Goal: Task Accomplishment & Management: Complete application form

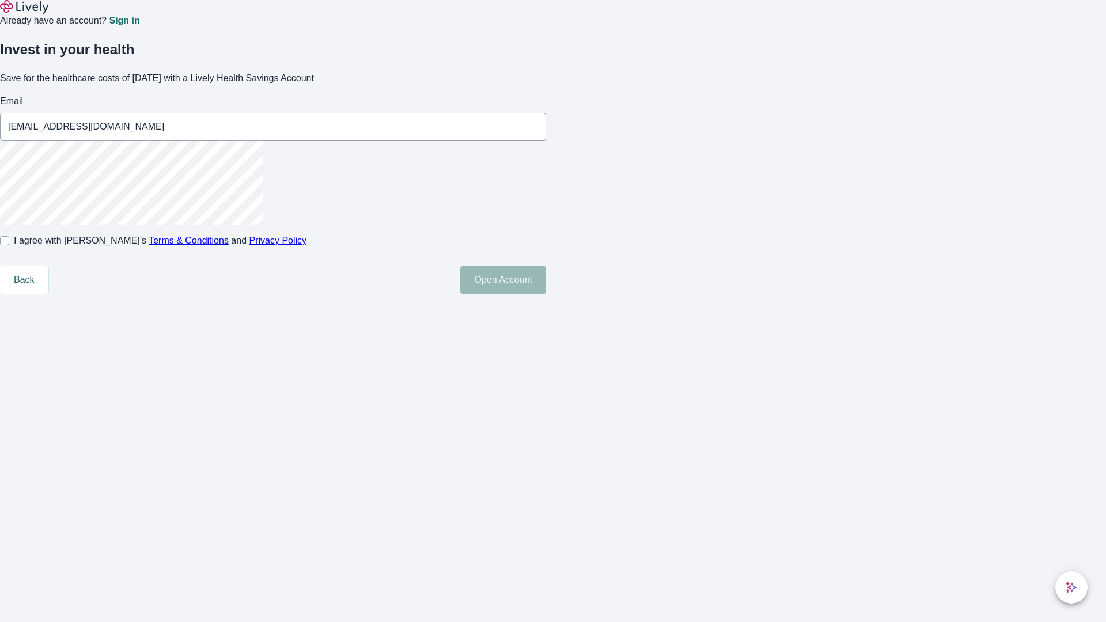
click at [9, 245] on input "I agree with Lively’s Terms & Conditions and Privacy Policy" at bounding box center [4, 240] width 9 height 9
checkbox input "true"
click at [546, 294] on button "Open Account" at bounding box center [503, 280] width 86 height 28
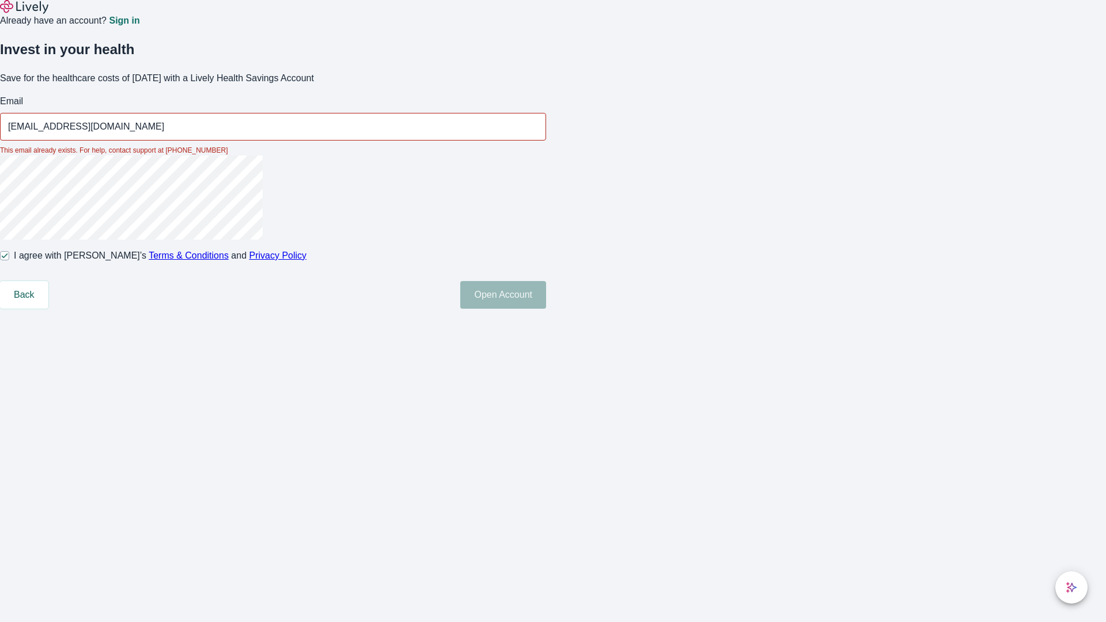
type input "[EMAIL_ADDRESS][DOMAIN_NAME]"
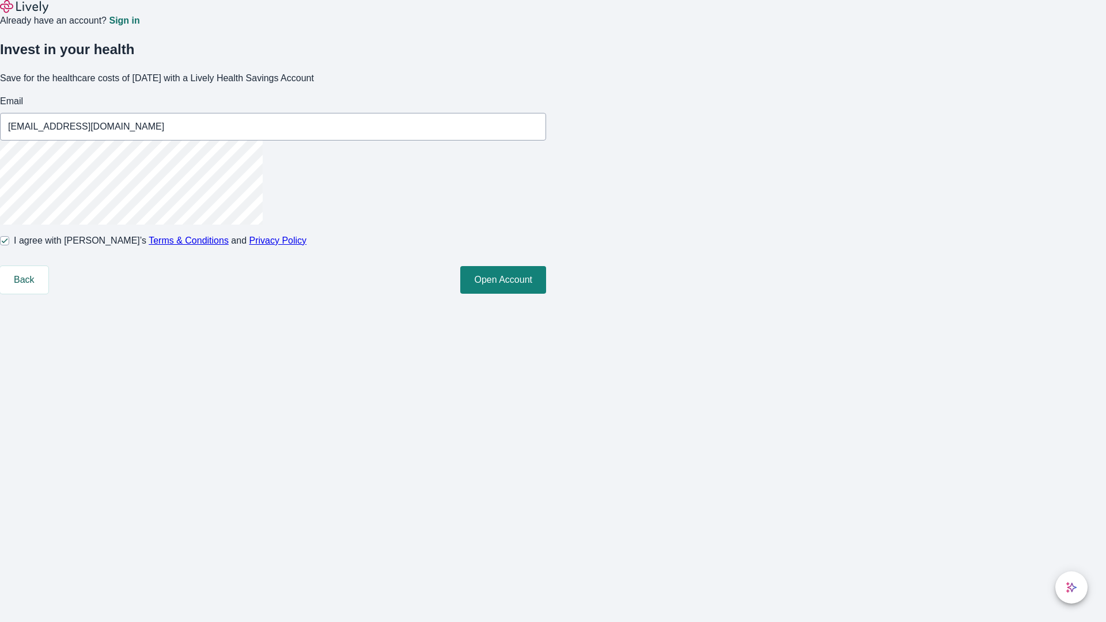
click at [9, 245] on input "I agree with Lively’s Terms & Conditions and Privacy Policy" at bounding box center [4, 240] width 9 height 9
checkbox input "false"
type input "[EMAIL_ADDRESS][DOMAIN_NAME]"
click at [9, 245] on input "I agree with Lively’s Terms & Conditions and Privacy Policy" at bounding box center [4, 240] width 9 height 9
checkbox input "true"
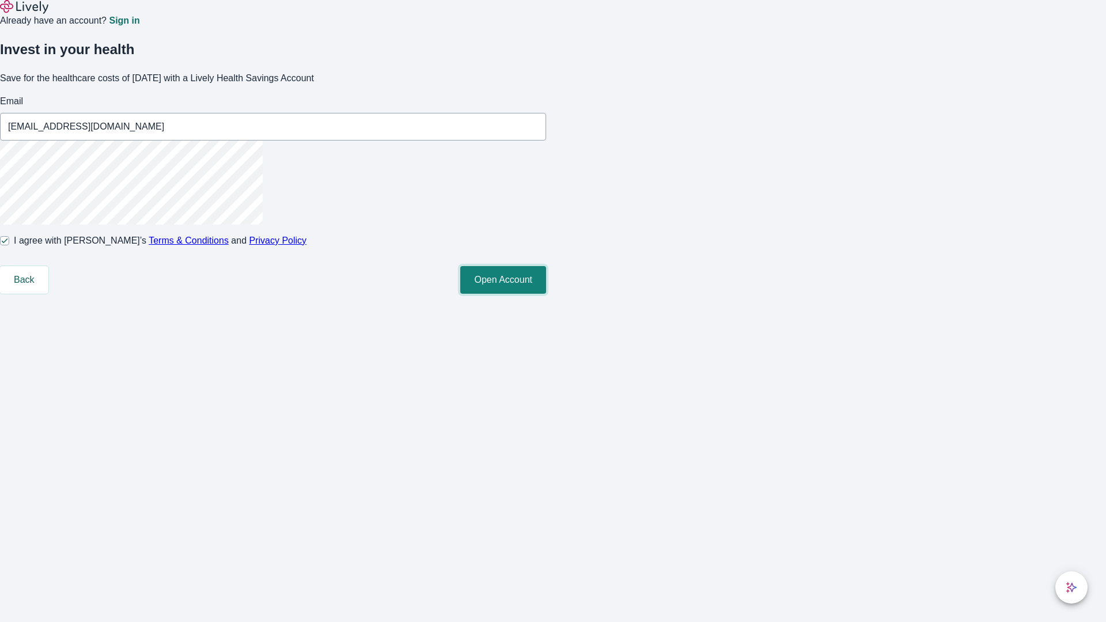
click at [546, 294] on button "Open Account" at bounding box center [503, 280] width 86 height 28
